Goal: Register for event/course

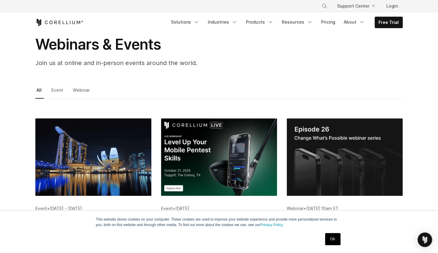
scroll to position [38, 0]
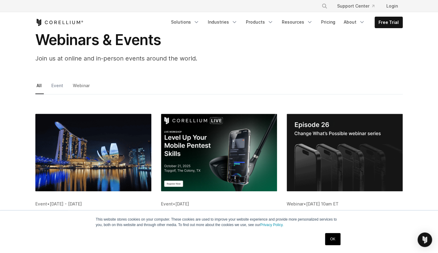
click at [57, 88] on link "Event" at bounding box center [57, 87] width 15 height 13
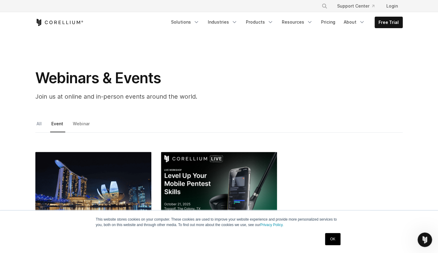
click at [41, 125] on link "All" at bounding box center [39, 125] width 8 height 13
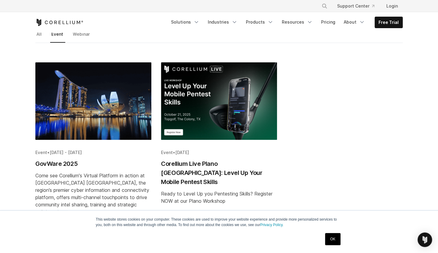
scroll to position [98, 0]
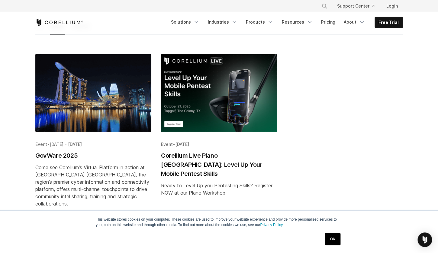
click at [67, 155] on h2 "GovWare 2025" at bounding box center [93, 155] width 116 height 9
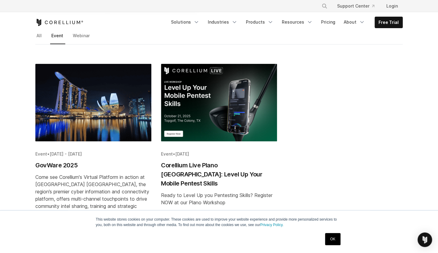
scroll to position [89, 0]
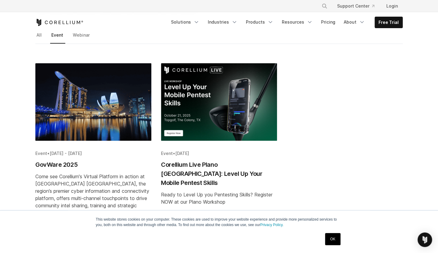
click at [220, 90] on img "Blog post summary: Corellium Live Plano TX: Level Up Your Mobile Pentest Skills" at bounding box center [219, 101] width 116 height 77
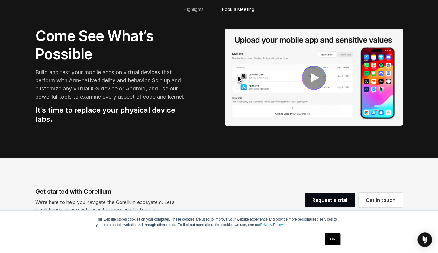
scroll to position [757, 0]
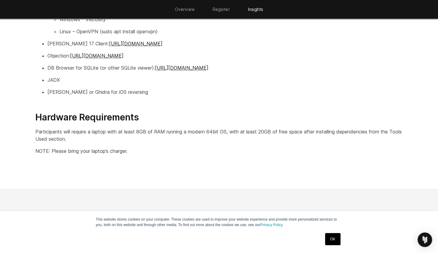
scroll to position [946, 0]
